Goal: Transaction & Acquisition: Purchase product/service

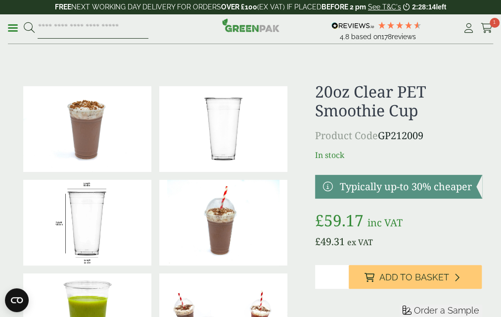
click at [85, 36] on input "search" at bounding box center [93, 28] width 111 height 21
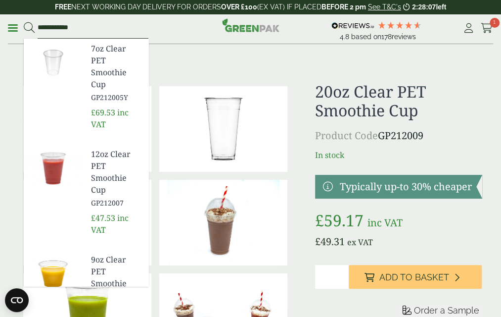
type input "**********"
click at [24, 22] on button at bounding box center [29, 28] width 11 height 13
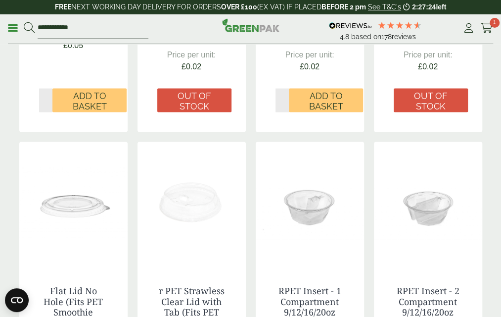
scroll to position [990, 0]
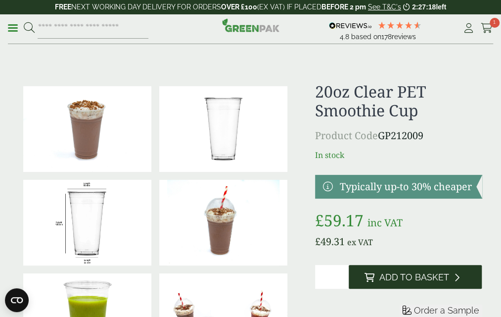
click at [454, 289] on button "Add to Basket" at bounding box center [416, 277] width 134 height 24
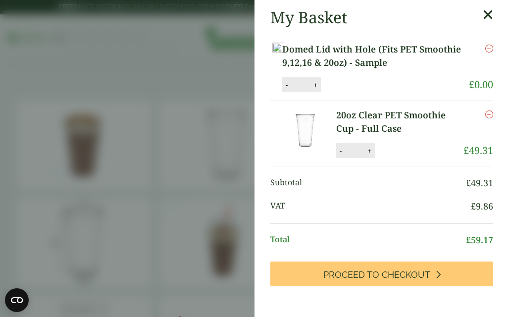
click at [320, 89] on button "+" at bounding box center [315, 85] width 10 height 8
click at [291, 89] on button "-" at bounding box center [287, 85] width 8 height 8
click at [320, 89] on button "+" at bounding box center [315, 85] width 10 height 8
click at [367, 93] on button "Update" at bounding box center [347, 85] width 49 height 15
click at [320, 89] on button "+" at bounding box center [315, 85] width 10 height 8
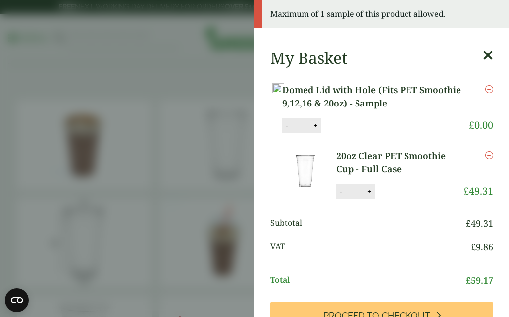
click at [320, 130] on button "+" at bounding box center [315, 125] width 10 height 8
click at [291, 130] on button "-" at bounding box center [287, 125] width 8 height 8
click at [320, 130] on button "+" at bounding box center [315, 125] width 10 height 8
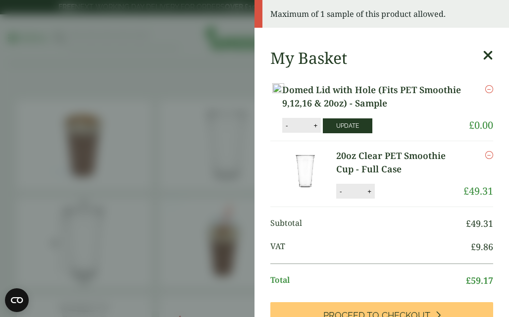
click at [372, 133] on button "Update" at bounding box center [347, 125] width 49 height 15
click at [291, 130] on button "-" at bounding box center [287, 125] width 8 height 8
type input "*"
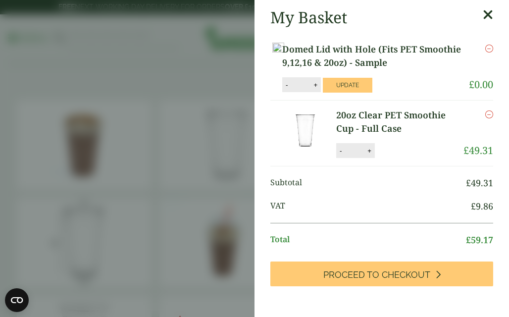
click at [483, 19] on icon at bounding box center [488, 15] width 10 height 14
